Goal: Information Seeking & Learning: Learn about a topic

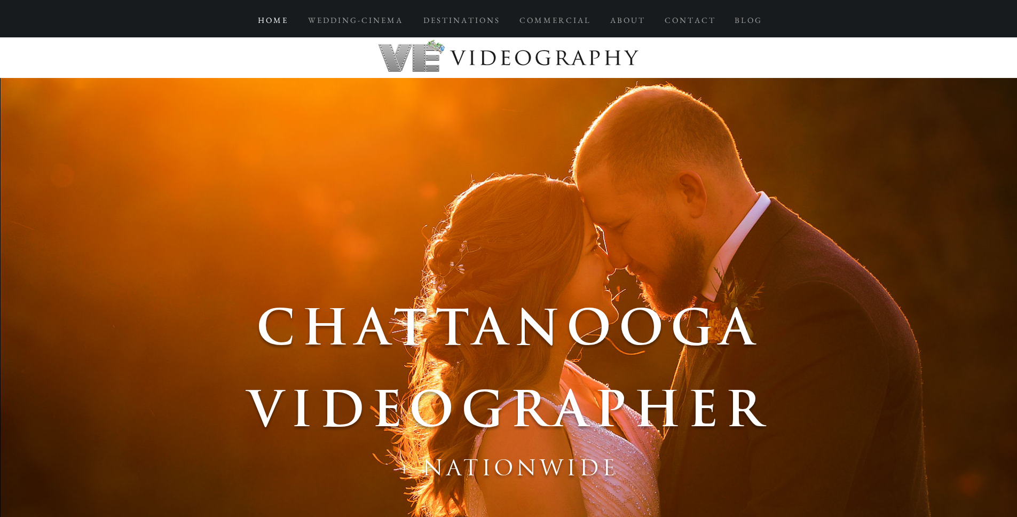
click at [355, 30] on div at bounding box center [508, 18] width 1017 height 37
click at [358, 22] on p "W E D D I N G - C I N E M A" at bounding box center [355, 20] width 104 height 19
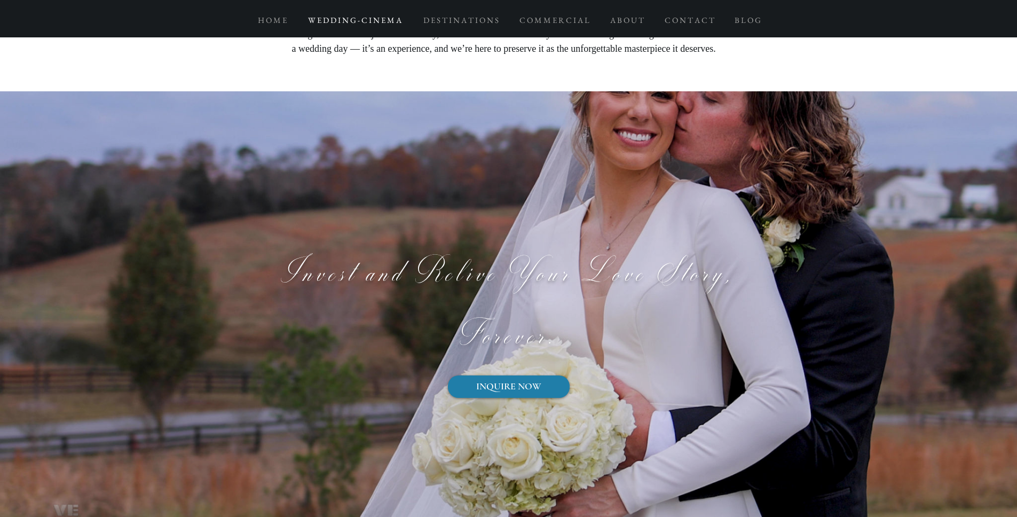
scroll to position [10381, 0]
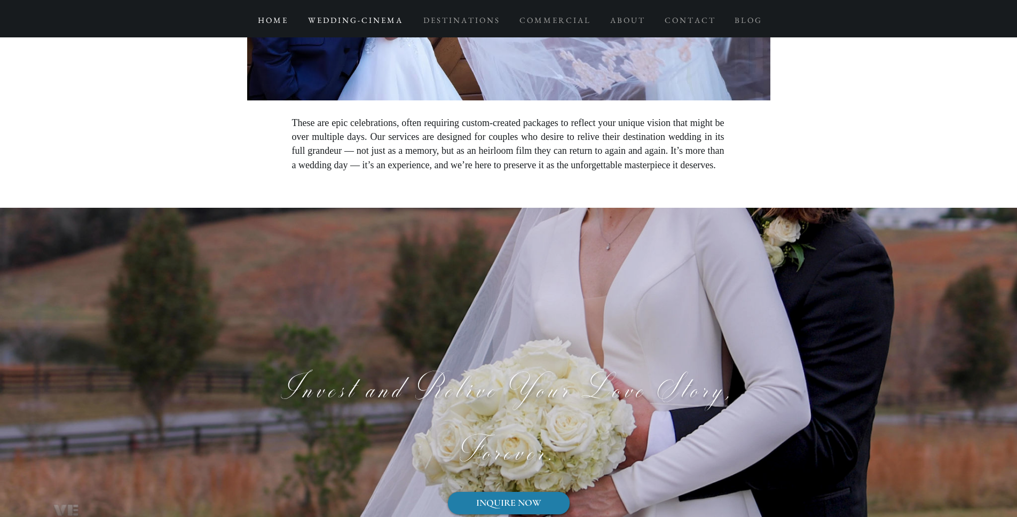
click at [274, 21] on p "H O M E" at bounding box center [273, 20] width 40 height 19
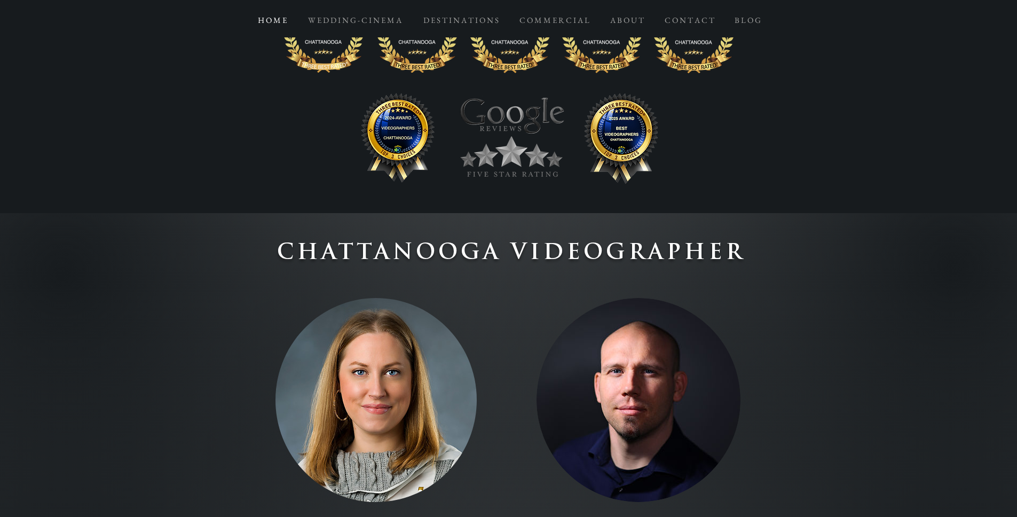
scroll to position [4749, 0]
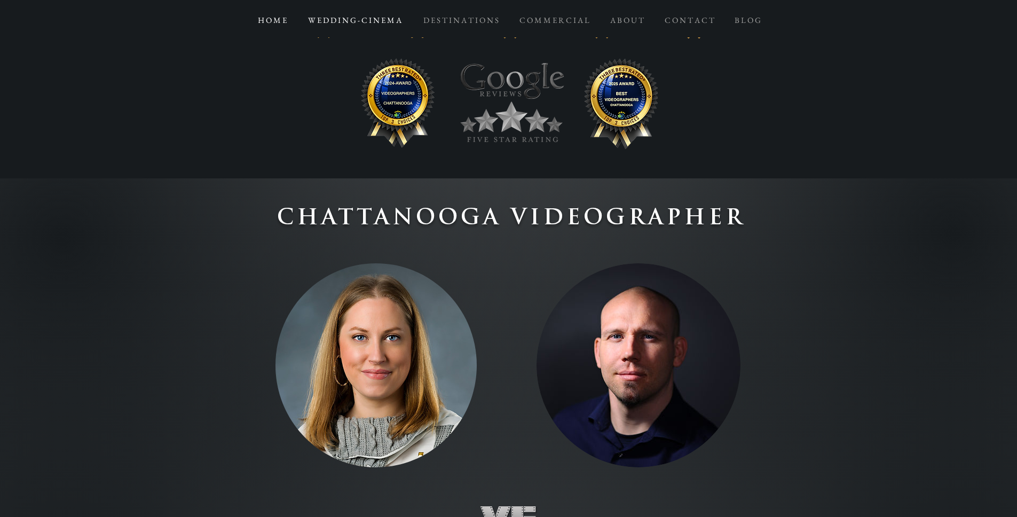
click at [351, 26] on p "W E D D I N G - C I N E M A" at bounding box center [355, 20] width 104 height 19
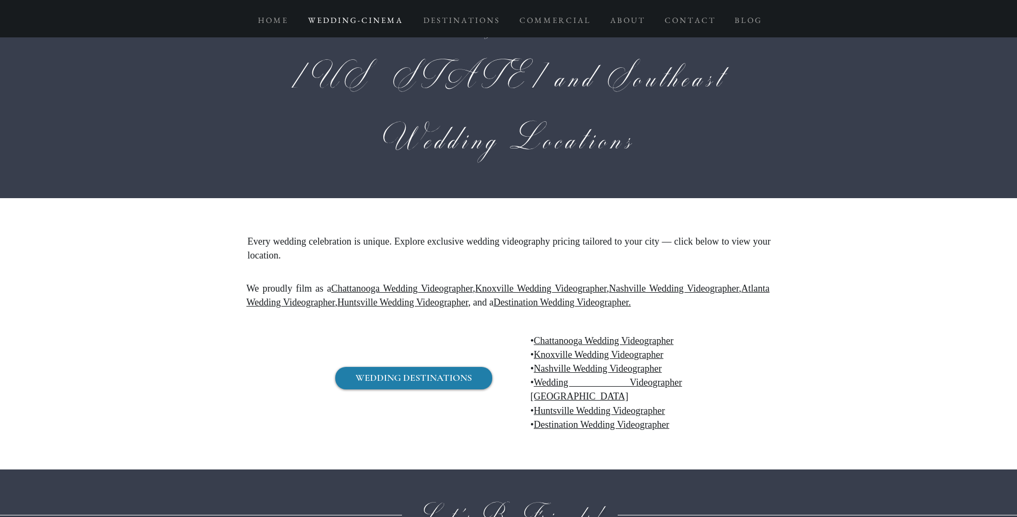
scroll to position [11258, 0]
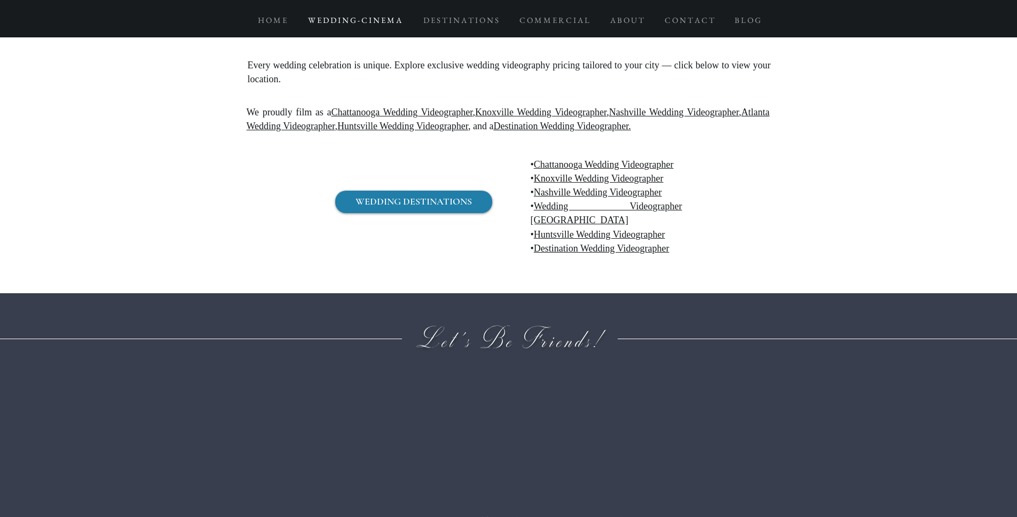
click at [604, 159] on link "Chattanooga Wedding Videographer" at bounding box center [604, 164] width 140 height 11
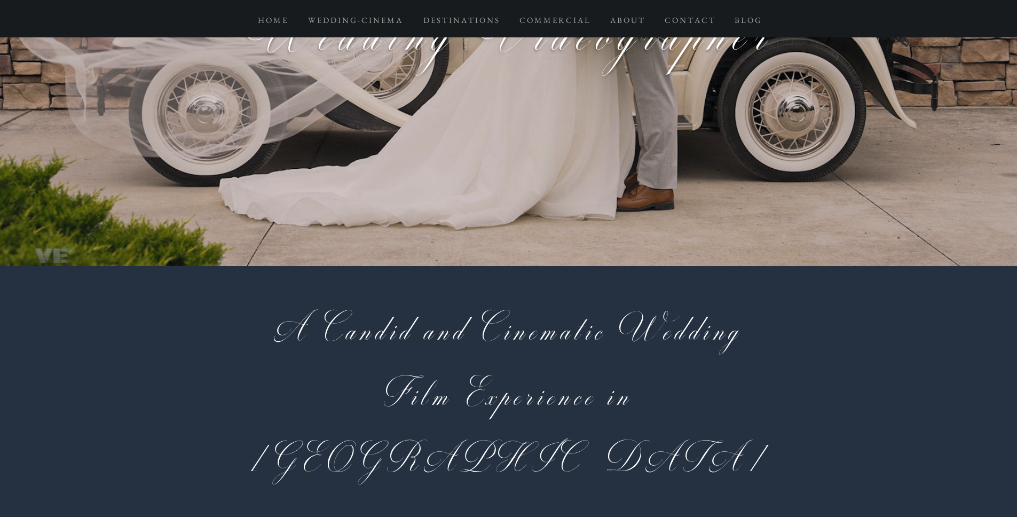
scroll to position [390, 0]
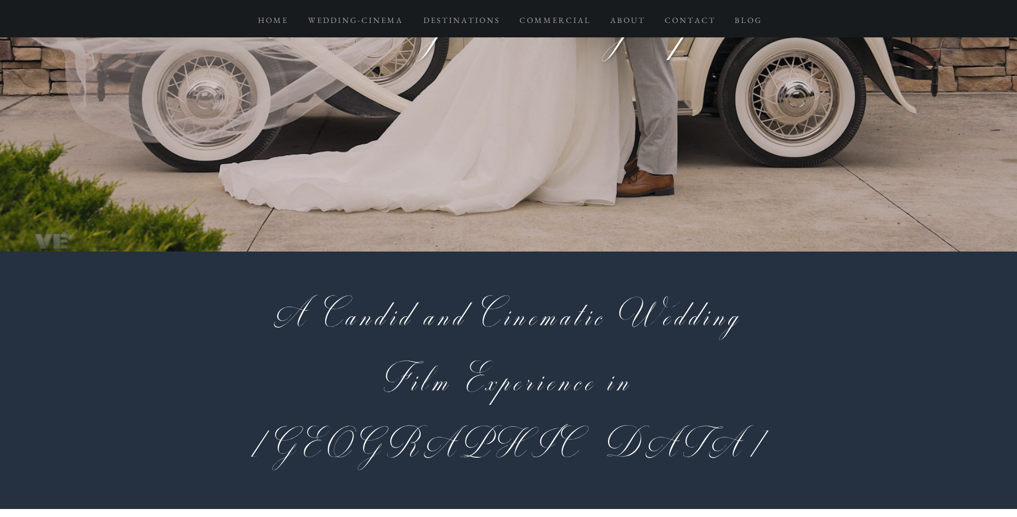
click at [382, 320] on span "A Candid and Cinematic Wedding Film Experience in [GEOGRAPHIC_DATA]" at bounding box center [508, 380] width 515 height 179
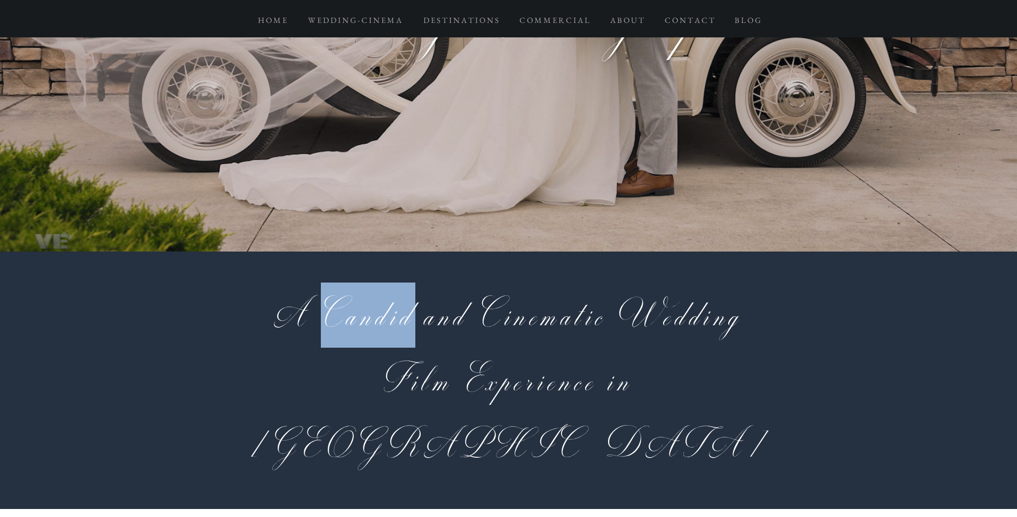
click at [382, 320] on span "A Candid and Cinematic Wedding Film Experience in [GEOGRAPHIC_DATA]" at bounding box center [508, 380] width 515 height 179
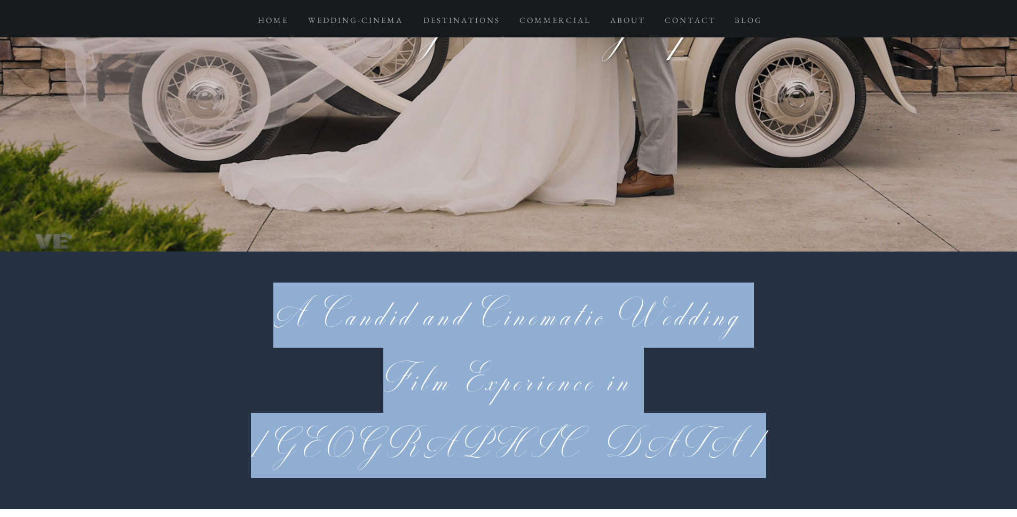
click at [382, 320] on span "A Candid and Cinematic Wedding Film Experience in [GEOGRAPHIC_DATA]" at bounding box center [508, 380] width 515 height 179
copy span "A Candid and Cinematic Wedding Film Experience in [GEOGRAPHIC_DATA]"
click at [801, 358] on div at bounding box center [508, 379] width 1017 height 257
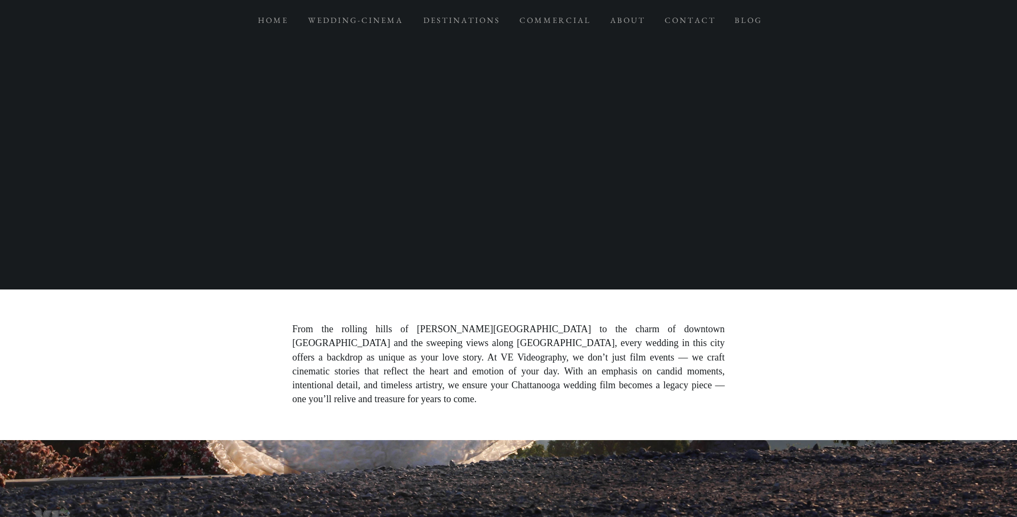
scroll to position [1334, 0]
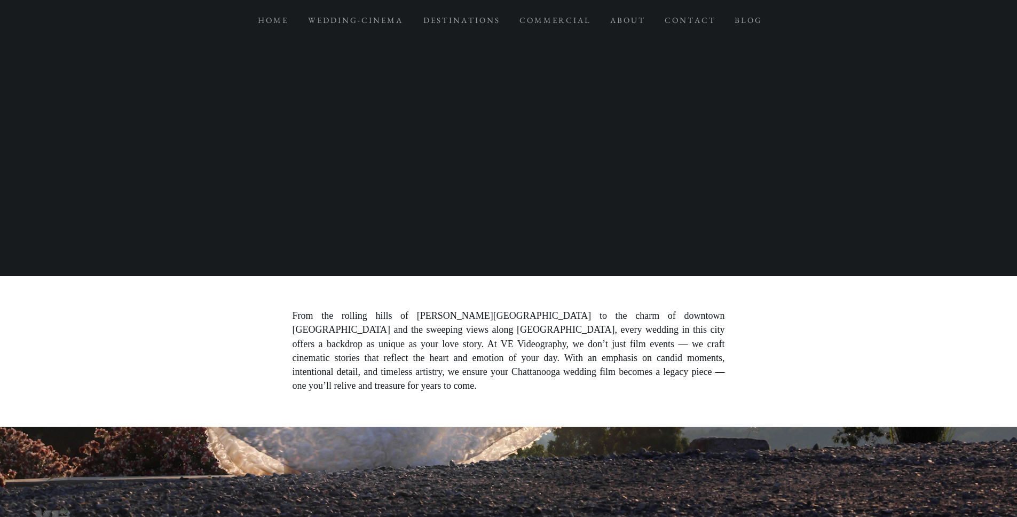
click at [605, 311] on span "From the rolling hills of [PERSON_NAME][GEOGRAPHIC_DATA] to the charm of downto…" at bounding box center [509, 351] width 432 height 81
click at [379, 310] on span "From the rolling hills of [PERSON_NAME][GEOGRAPHIC_DATA] to the charm of downto…" at bounding box center [509, 350] width 432 height 81
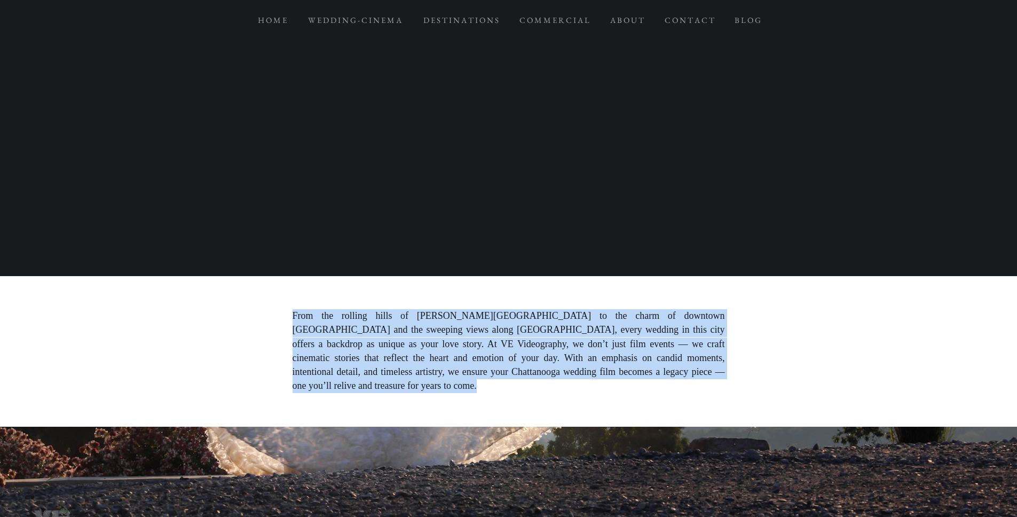
copy span "From the rolling hills of [PERSON_NAME][GEOGRAPHIC_DATA] to the charm of downto…"
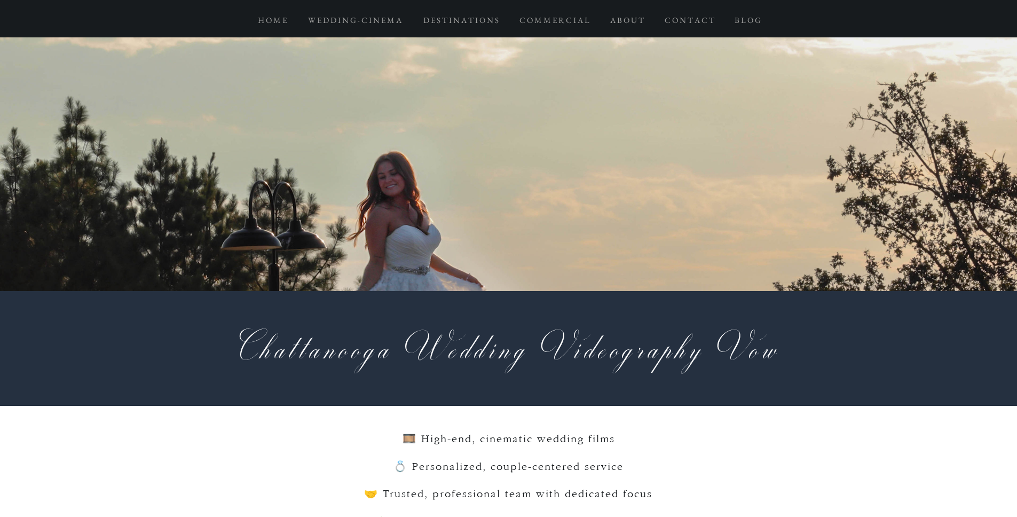
scroll to position [1930, 0]
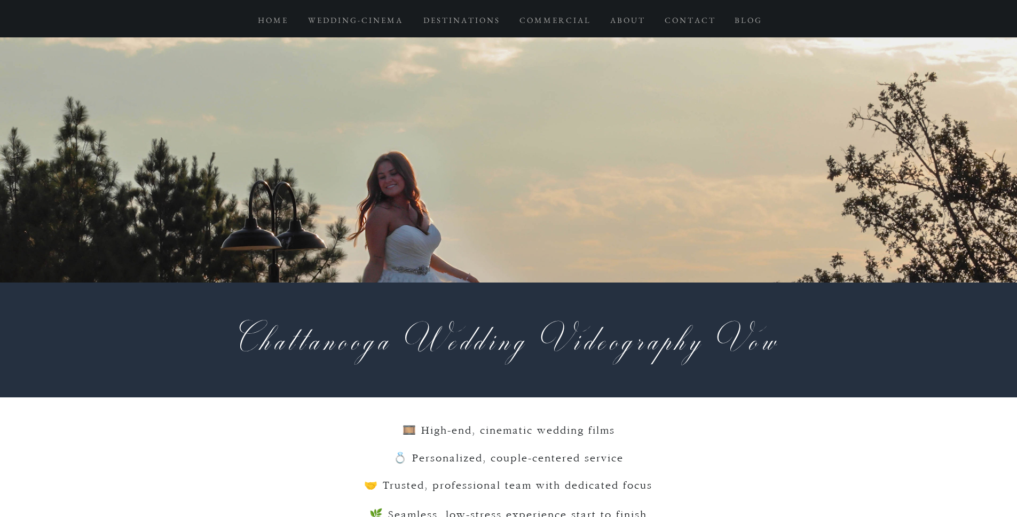
click at [636, 315] on span "Chattanooga Wedding Videography Vow" at bounding box center [509, 339] width 546 height 49
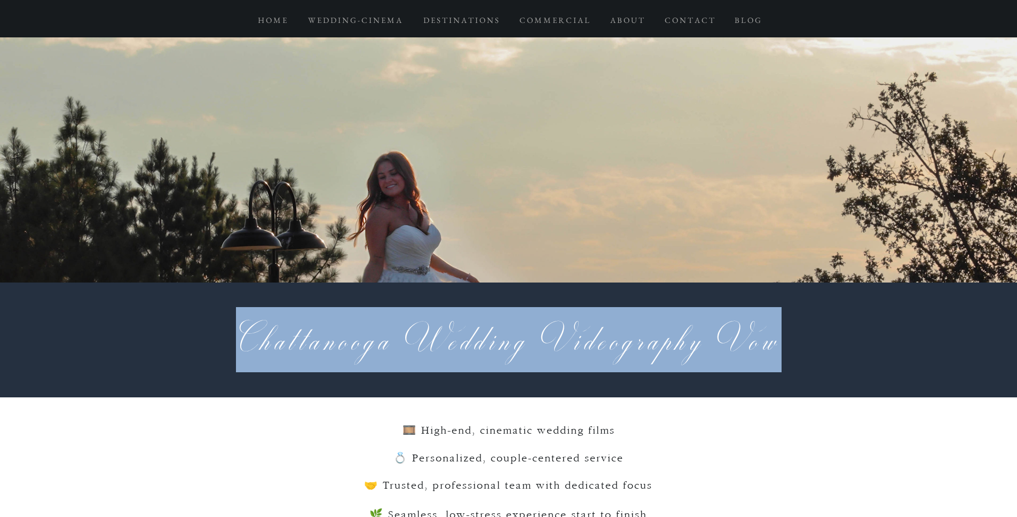
click at [636, 315] on span "Chattanooga Wedding Videography Vow" at bounding box center [509, 339] width 546 height 49
copy span "Chattanooga Wedding Videography Vow"
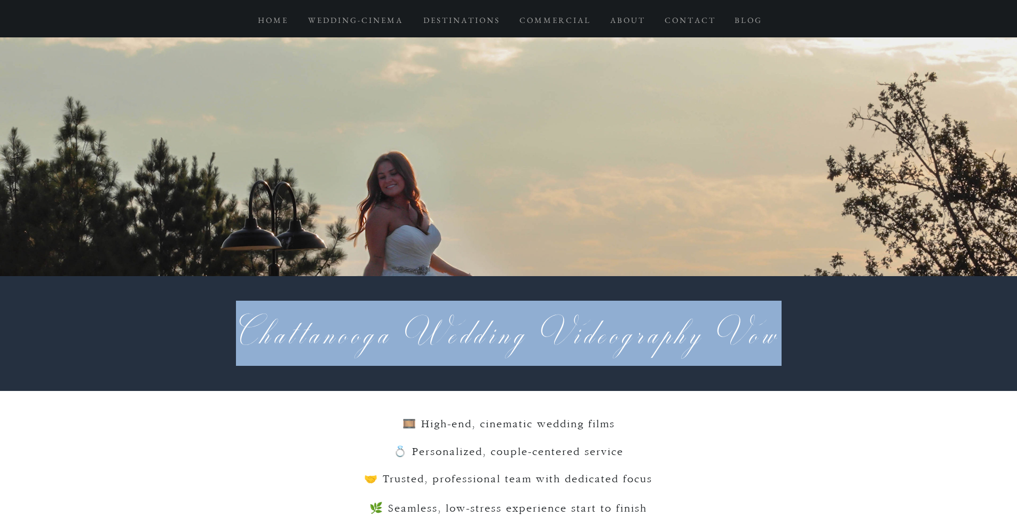
scroll to position [2010, 0]
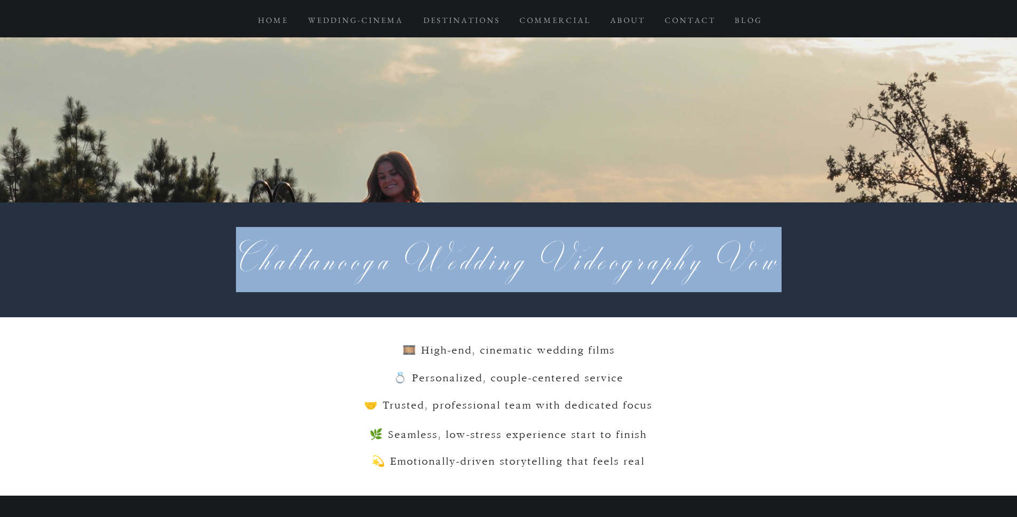
click at [470, 345] on span "🎞️ High-end, cinematic wedding films" at bounding box center [509, 350] width 212 height 11
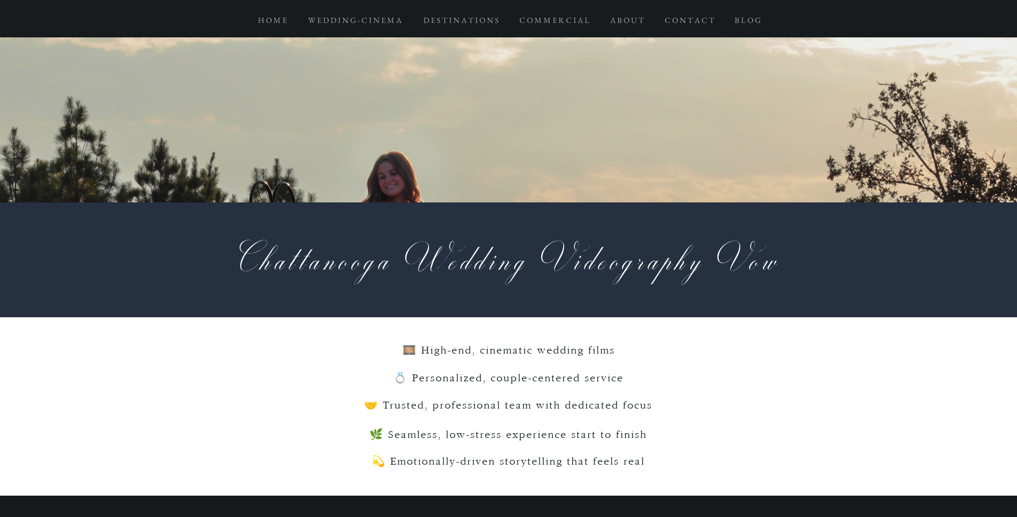
click at [494, 345] on span "🎞️ High-end, cinematic wedding films" at bounding box center [509, 350] width 212 height 11
copy span "🎞️ High-end, cinematic wedding films"
click at [518, 373] on span "💍 Personalized, couple-centered service" at bounding box center [508, 378] width 230 height 11
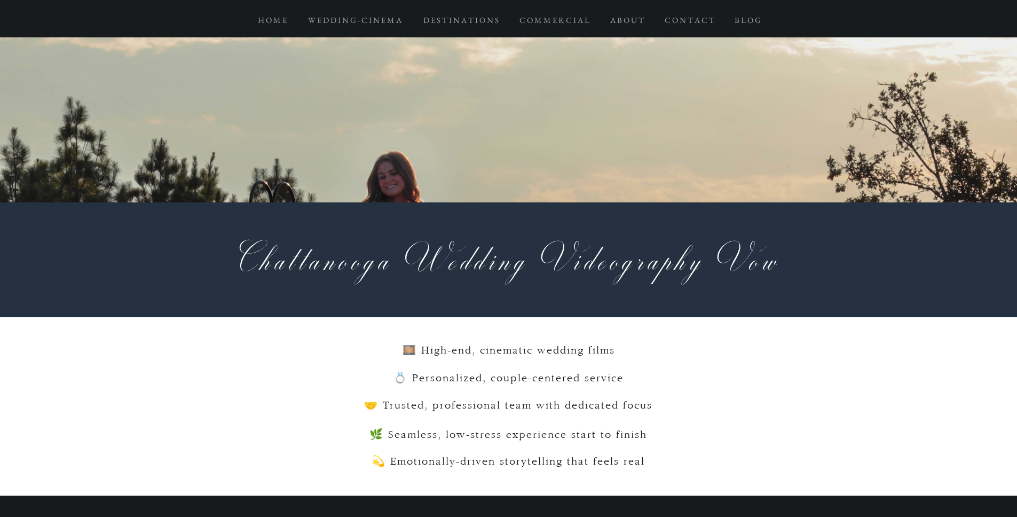
click at [518, 373] on span "💍 Personalized, couple-centered service" at bounding box center [508, 378] width 230 height 11
copy span "💍 Personalized, couple-centered service"
click at [506, 400] on span "🤝 Trusted, professional team with dedicated focus" at bounding box center [508, 405] width 288 height 11
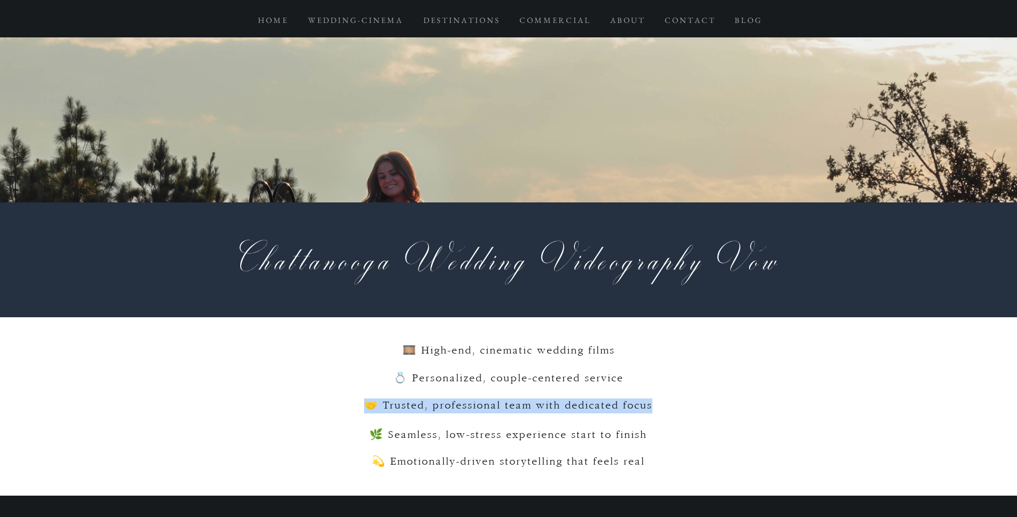
click at [506, 400] on span "🤝 Trusted, professional team with dedicated focus" at bounding box center [508, 405] width 288 height 11
copy span "🤝 Trusted, professional team with dedicated focus"
click at [488, 429] on span "🌿 Seamless, low-stress experience start to finish" at bounding box center [508, 434] width 278 height 11
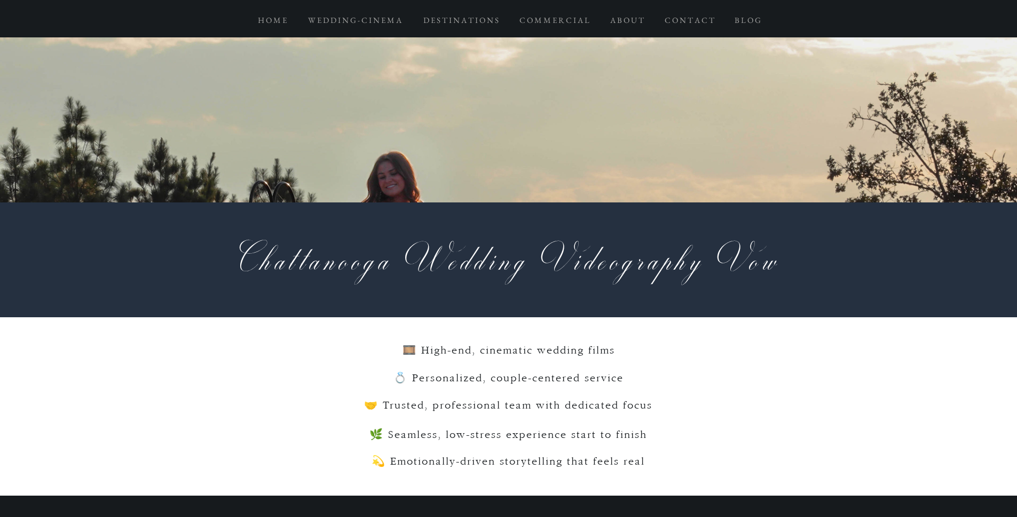
click at [494, 429] on span "🌿 Seamless, low-stress experience start to finish" at bounding box center [508, 434] width 278 height 11
copy span "🌿 Seamless, low-stress experience start to finish"
click at [492, 454] on h3 "💫 Emotionally-driven storytelling that feels real" at bounding box center [508, 461] width 432 height 15
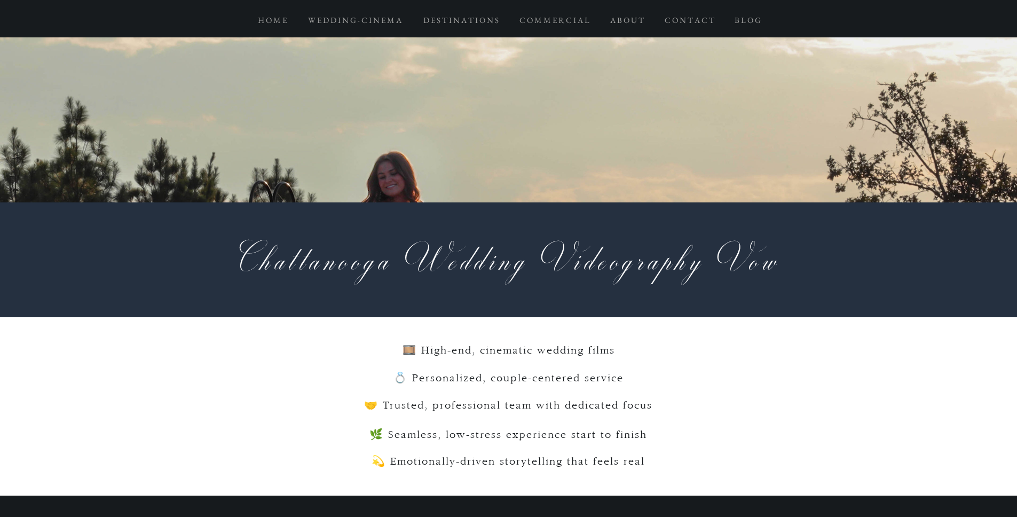
click at [506, 456] on span "💫 Emotionally-driven storytelling that feels real" at bounding box center [508, 461] width 273 height 11
copy span "💫 Emotionally-driven storytelling that feels real"
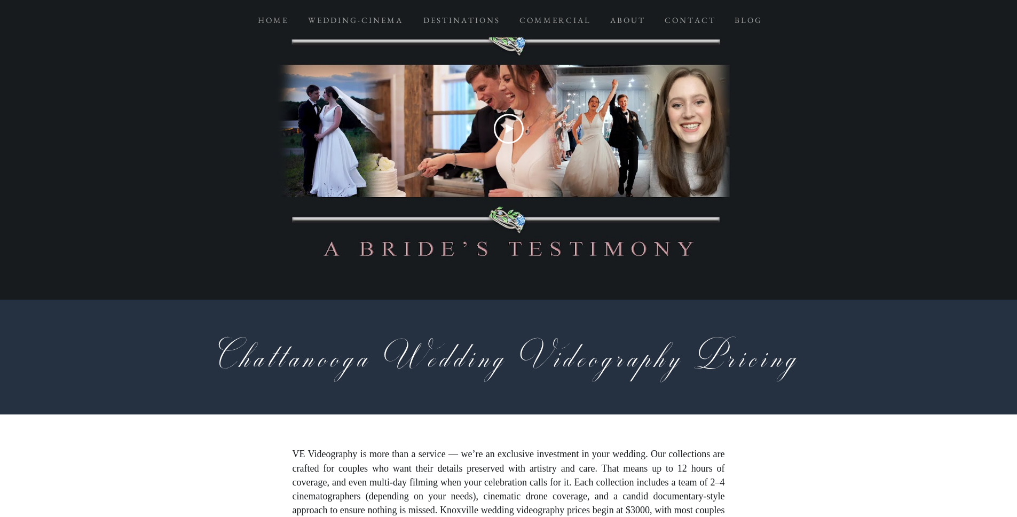
scroll to position [3199, 0]
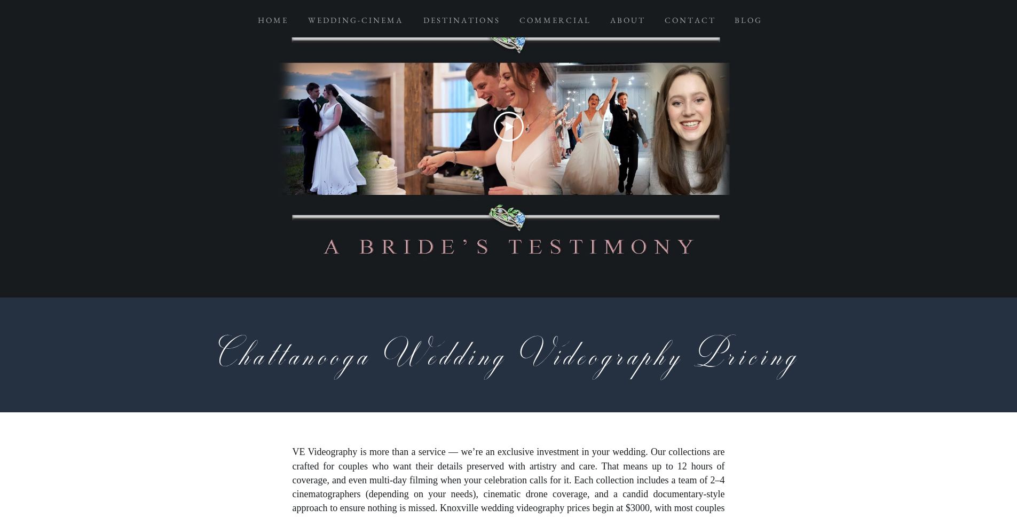
click at [430, 330] on span "Chattanooga Wedding Videography Pricing" at bounding box center [508, 354] width 587 height 49
click at [482, 330] on span "Chattanooga Wedding Videography Pricing" at bounding box center [508, 354] width 587 height 49
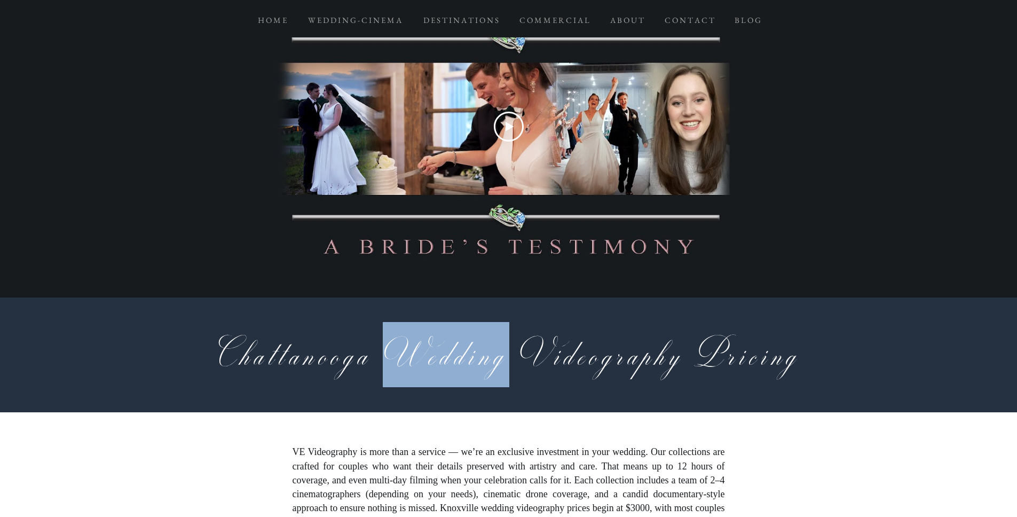
click at [482, 330] on span "Chattanooga Wedding Videography Pricing" at bounding box center [508, 354] width 587 height 49
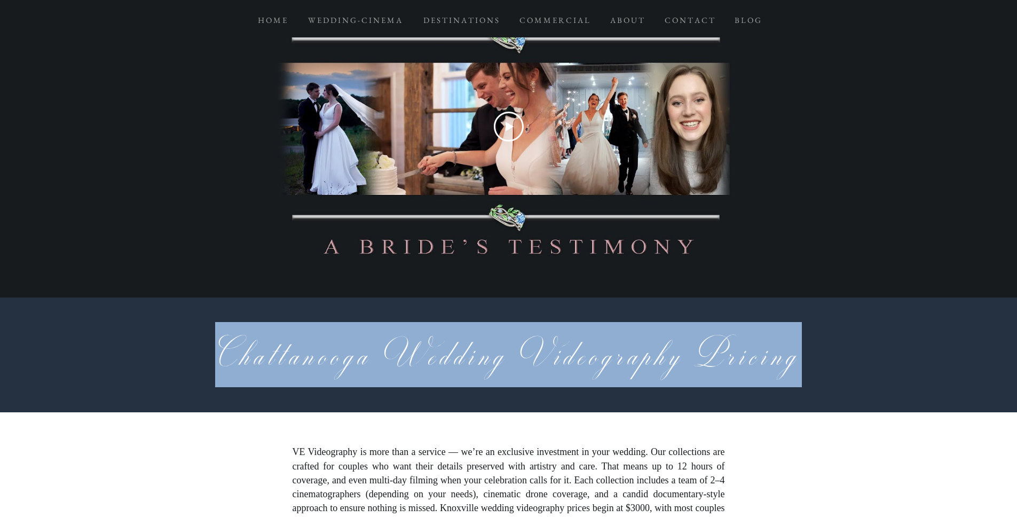
click at [867, 297] on div at bounding box center [508, 354] width 1017 height 115
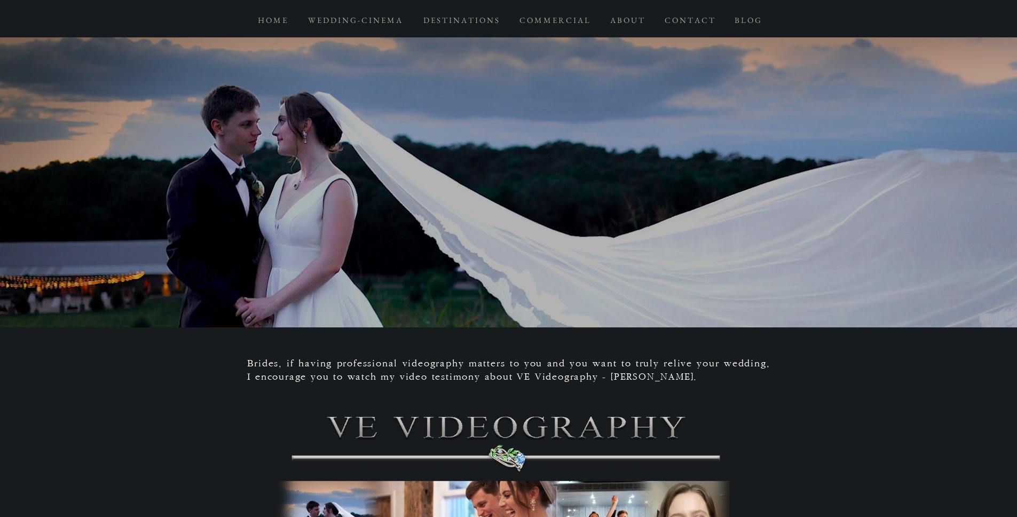
scroll to position [2780, 0]
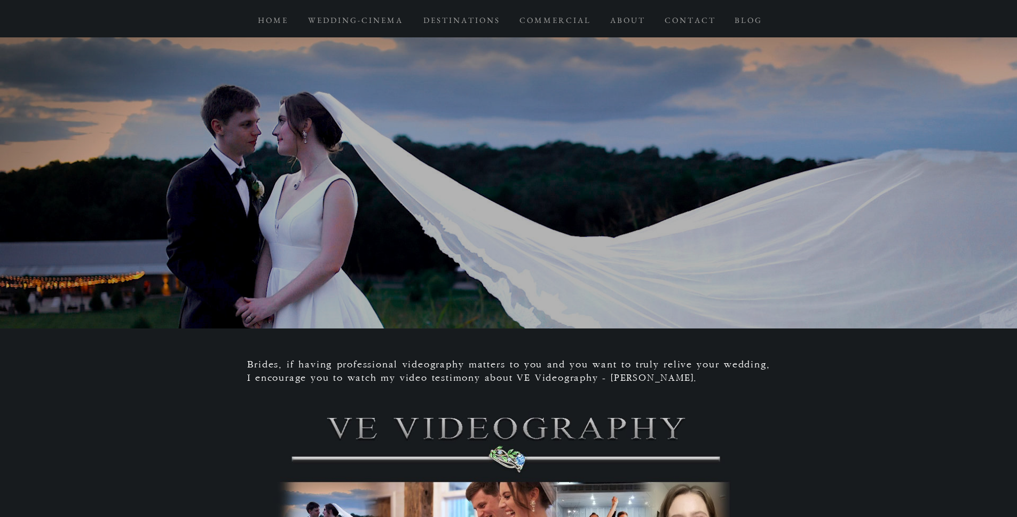
click at [480, 360] on span "Brides, if having professional videography matters to you and you want to truly…" at bounding box center [508, 371] width 523 height 23
click at [456, 360] on span "Brides, if having professional videography matters to you and you want to truly…" at bounding box center [508, 371] width 523 height 23
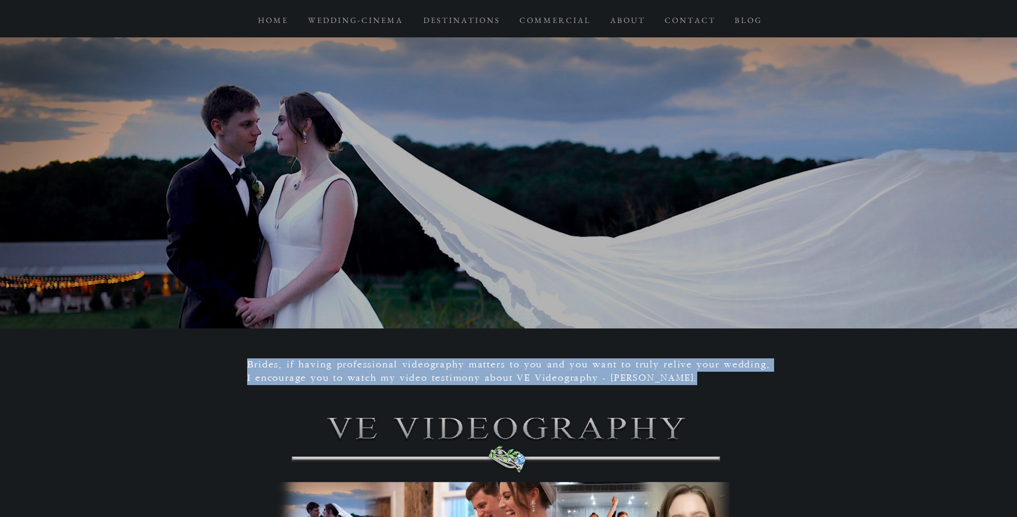
copy div "Brides, if having professional videography matters to you and you want to truly…"
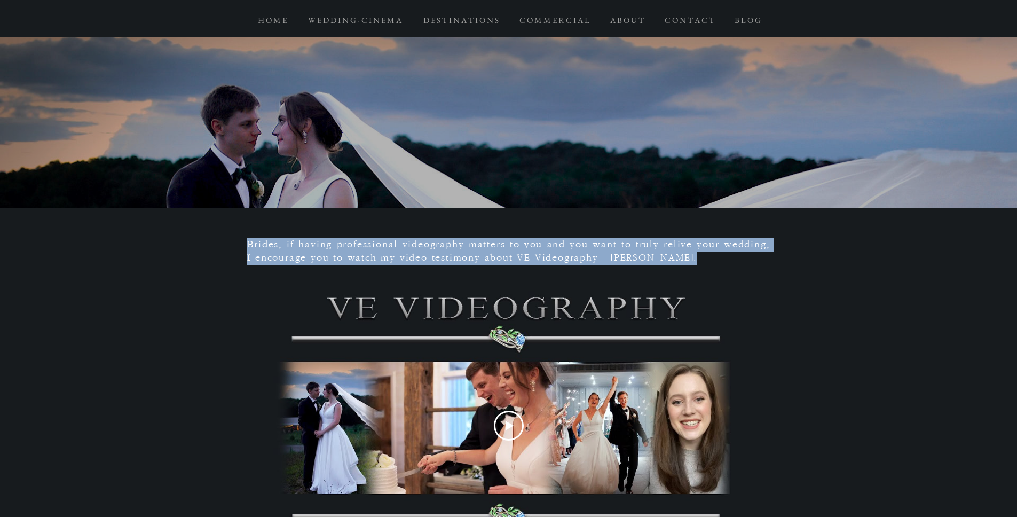
scroll to position [2875, 0]
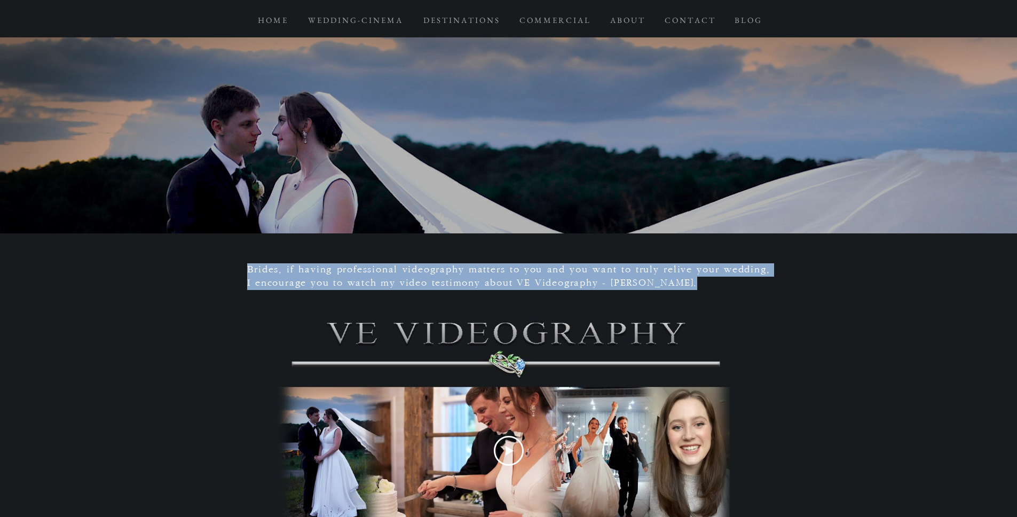
click at [854, 233] on div at bounding box center [508, 427] width 1017 height 389
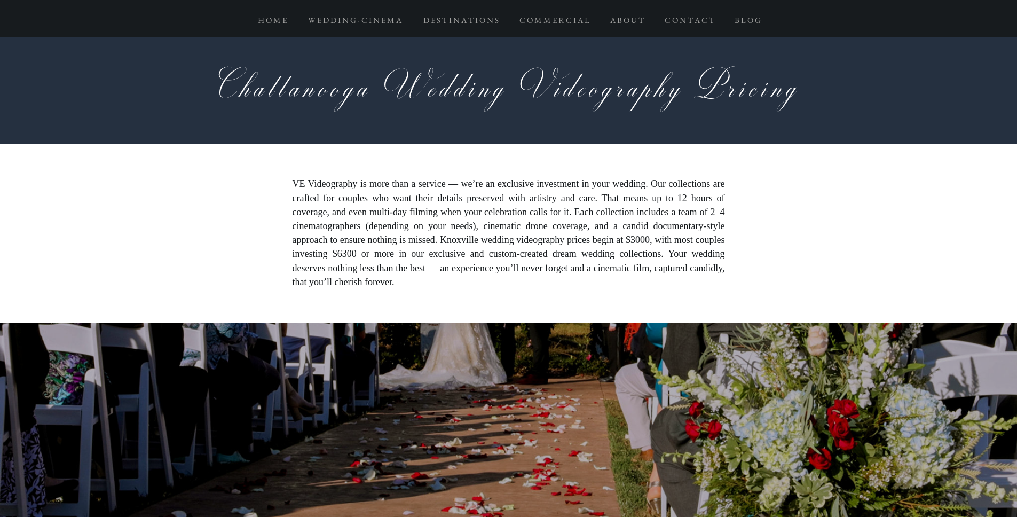
scroll to position [3476, 0]
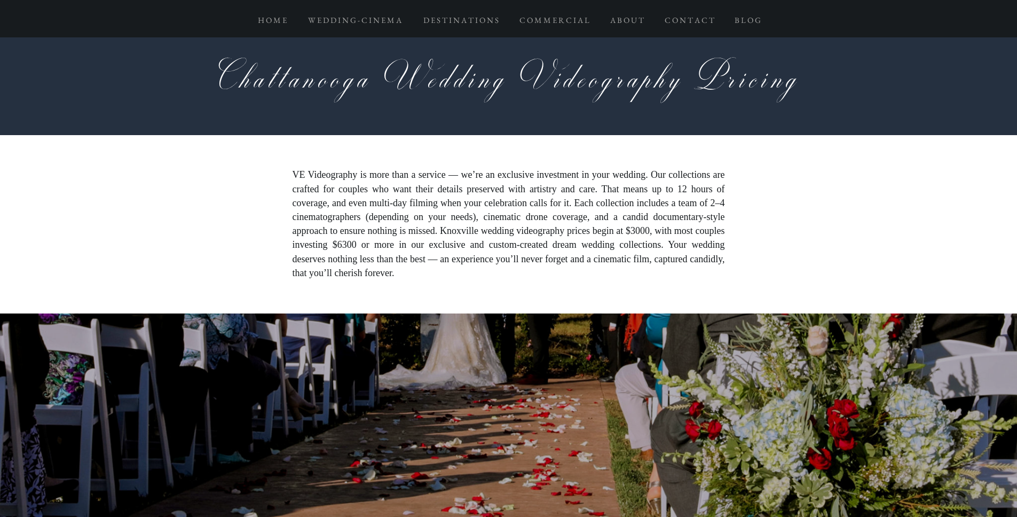
click at [412, 169] on span "VE Videography is more than a service — we’re an exclusive investment in your w…" at bounding box center [509, 223] width 432 height 108
click at [476, 169] on span "VE Videography is more than a service — we’re an exclusive investment in your w…" at bounding box center [509, 223] width 432 height 108
click at [531, 168] on p "VE Videography is more than a service — we’re an exclusive investment in your w…" at bounding box center [509, 224] width 432 height 112
click at [533, 169] on span "VE Videography is more than a service — we’re an exclusive investment in your w…" at bounding box center [509, 223] width 432 height 108
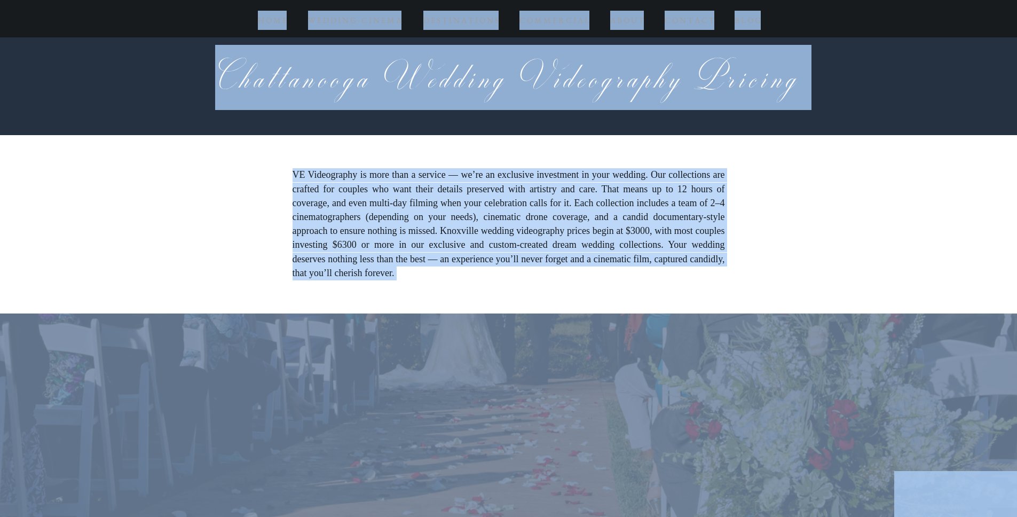
copy div "L I D S A C A E S D E - T I U L E D M A E A M V Q N E U L N A E E C C D A I I R…"
click at [531, 169] on span "VE Videography is more than a service — we’re an exclusive investment in your w…" at bounding box center [509, 223] width 432 height 108
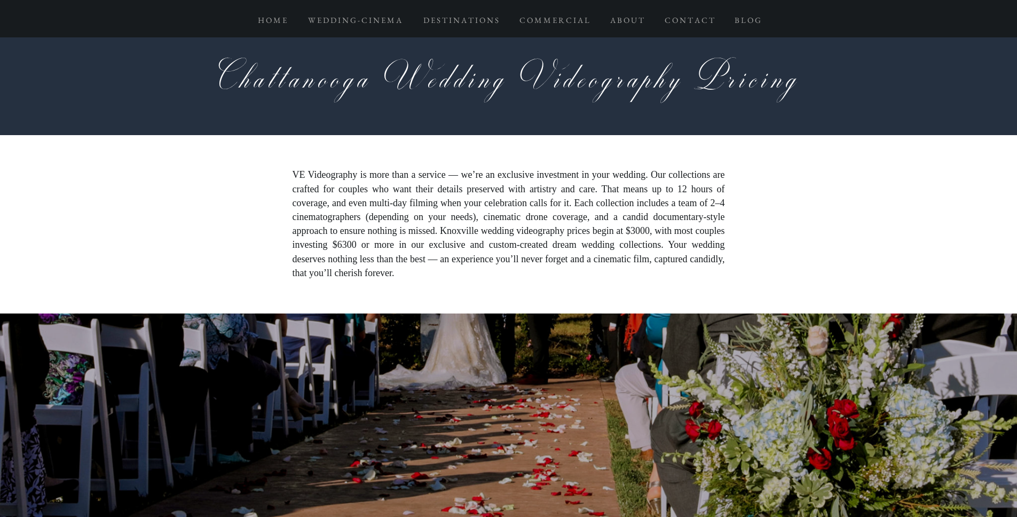
click at [409, 169] on span "VE Videography is more than a service — we’re an exclusive investment in your w…" at bounding box center [509, 223] width 432 height 108
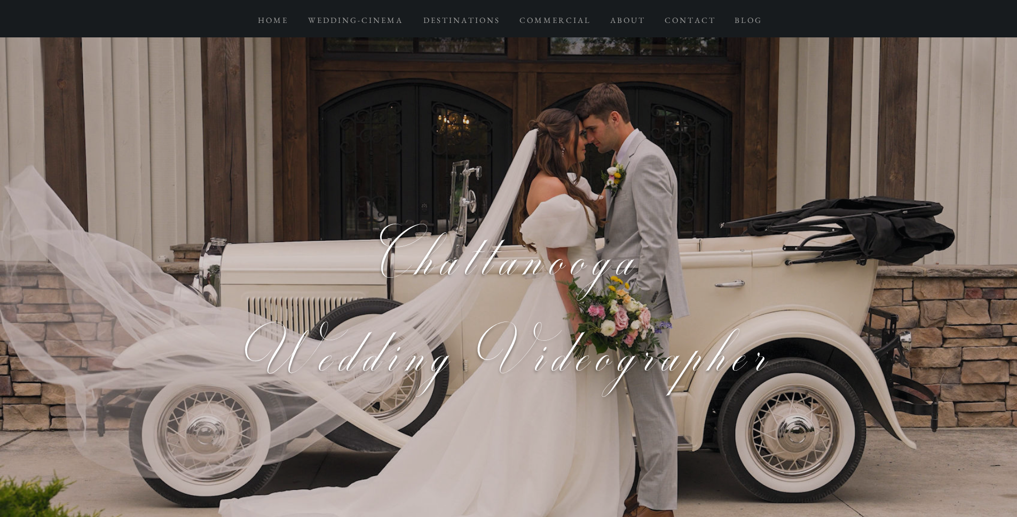
scroll to position [0, 0]
